Goal: Transaction & Acquisition: Subscribe to service/newsletter

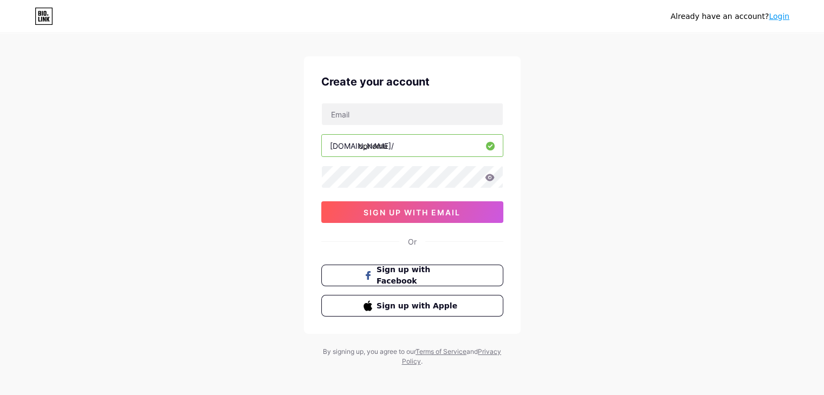
scroll to position [18, 0]
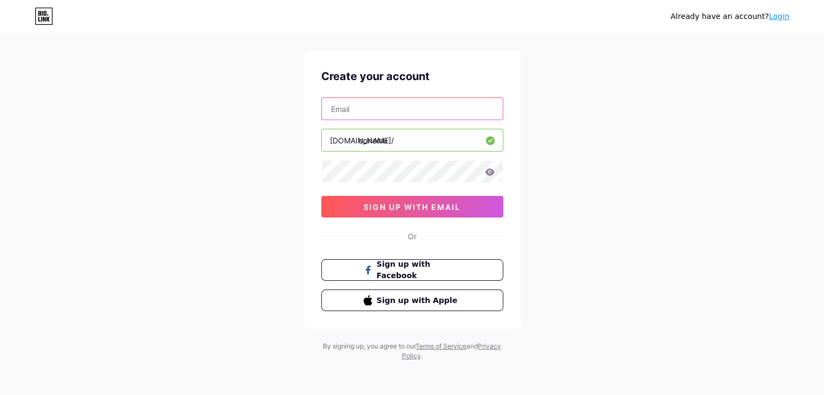
click at [384, 114] on input "text" at bounding box center [412, 109] width 181 height 22
type input "[EMAIL_ADDRESS][DOMAIN_NAME]"
click at [385, 156] on div "[EMAIL_ADDRESS][DOMAIN_NAME] [DOMAIN_NAME]/ opnomu 03AFcWeA6ae_eE1O515ghKctA9Kl…" at bounding box center [412, 157] width 182 height 120
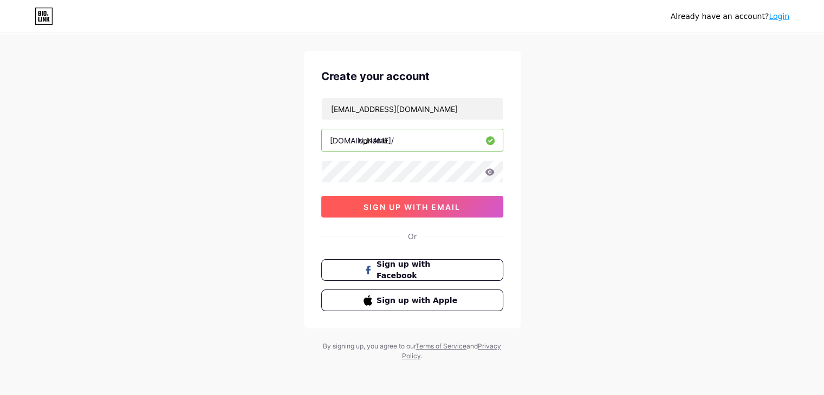
click at [431, 203] on span "sign up with email" at bounding box center [411, 207] width 97 height 9
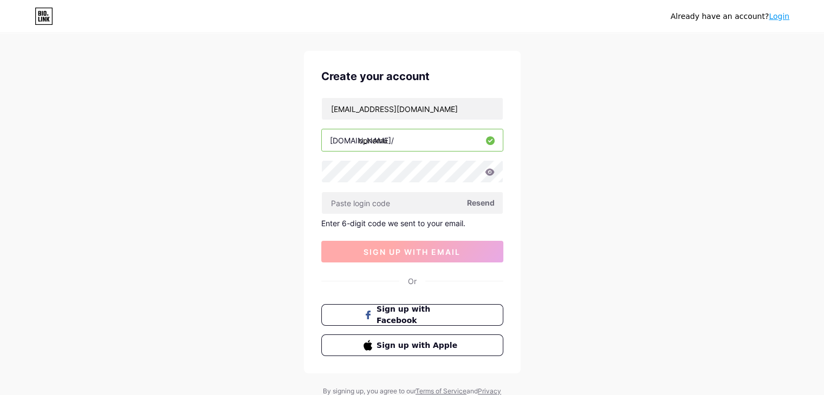
click at [431, 203] on input "text" at bounding box center [412, 203] width 181 height 22
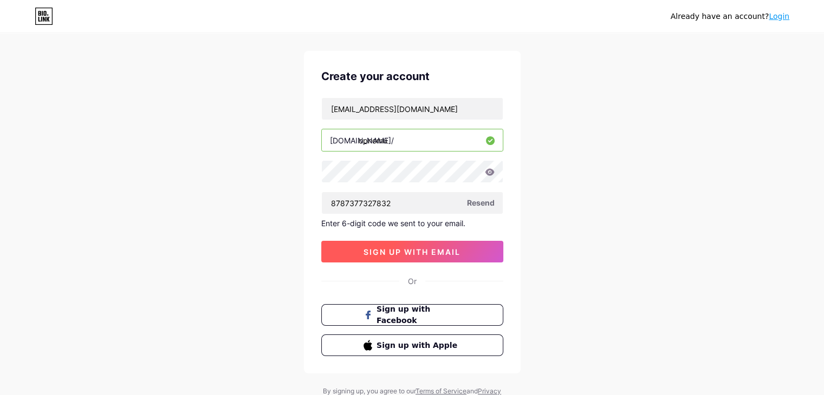
click at [368, 249] on span "sign up with email" at bounding box center [411, 251] width 97 height 9
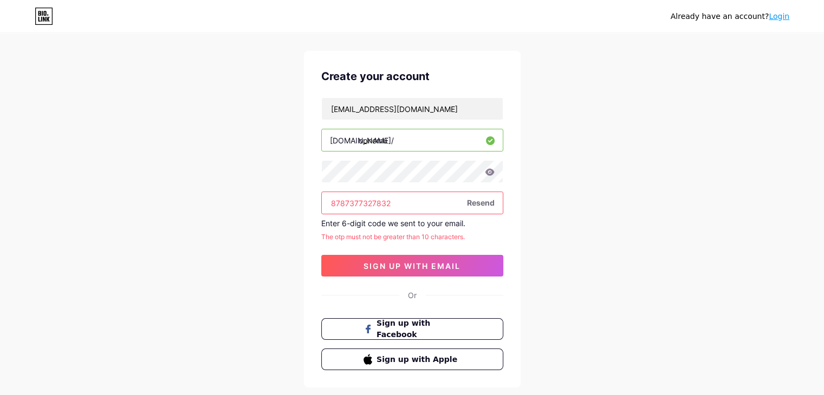
click at [400, 206] on input "8787377327832" at bounding box center [412, 203] width 181 height 22
type input "8"
